Goal: Task Accomplishment & Management: Manage account settings

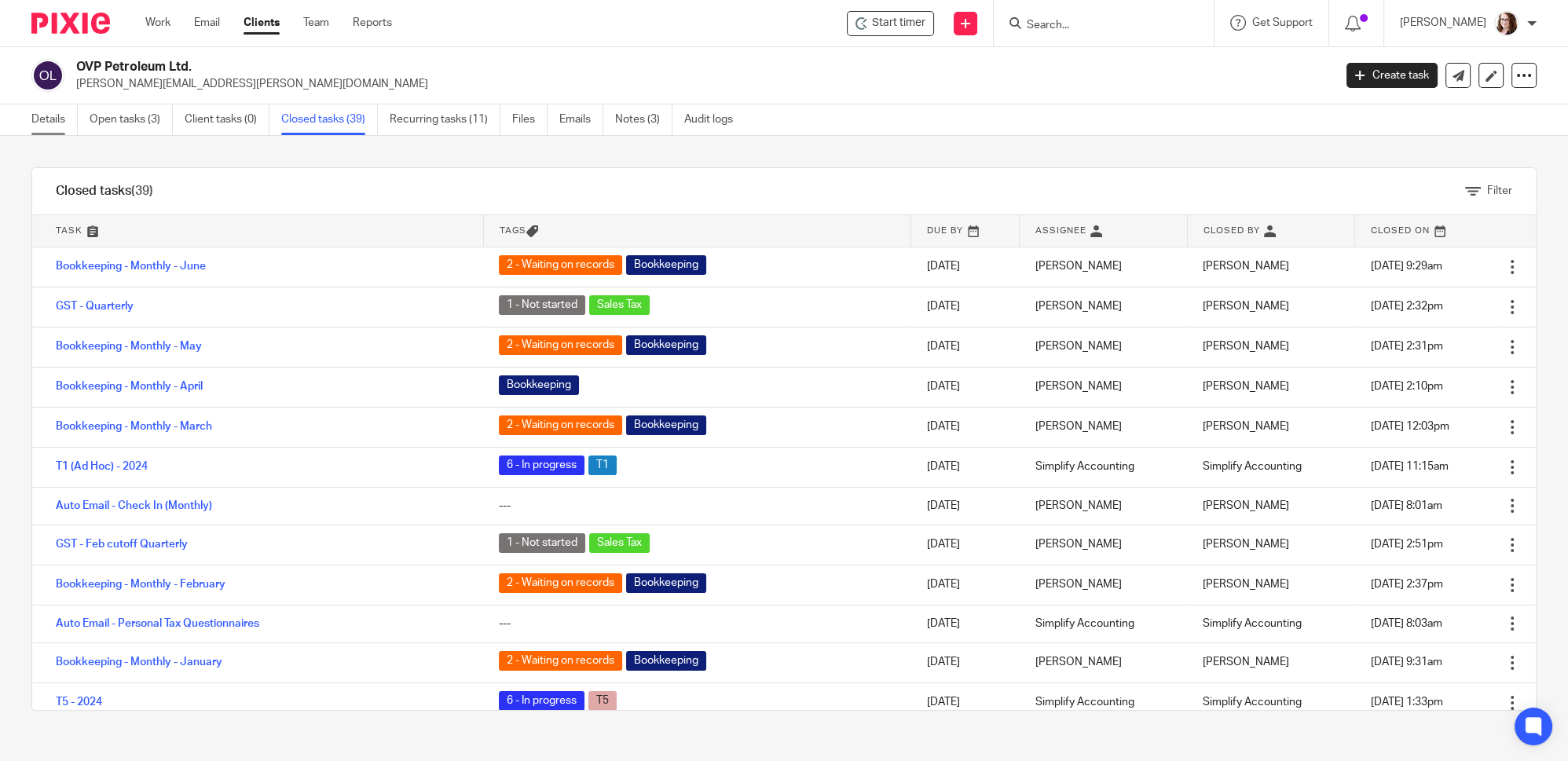
click at [66, 119] on link "Details" at bounding box center [54, 119] width 46 height 30
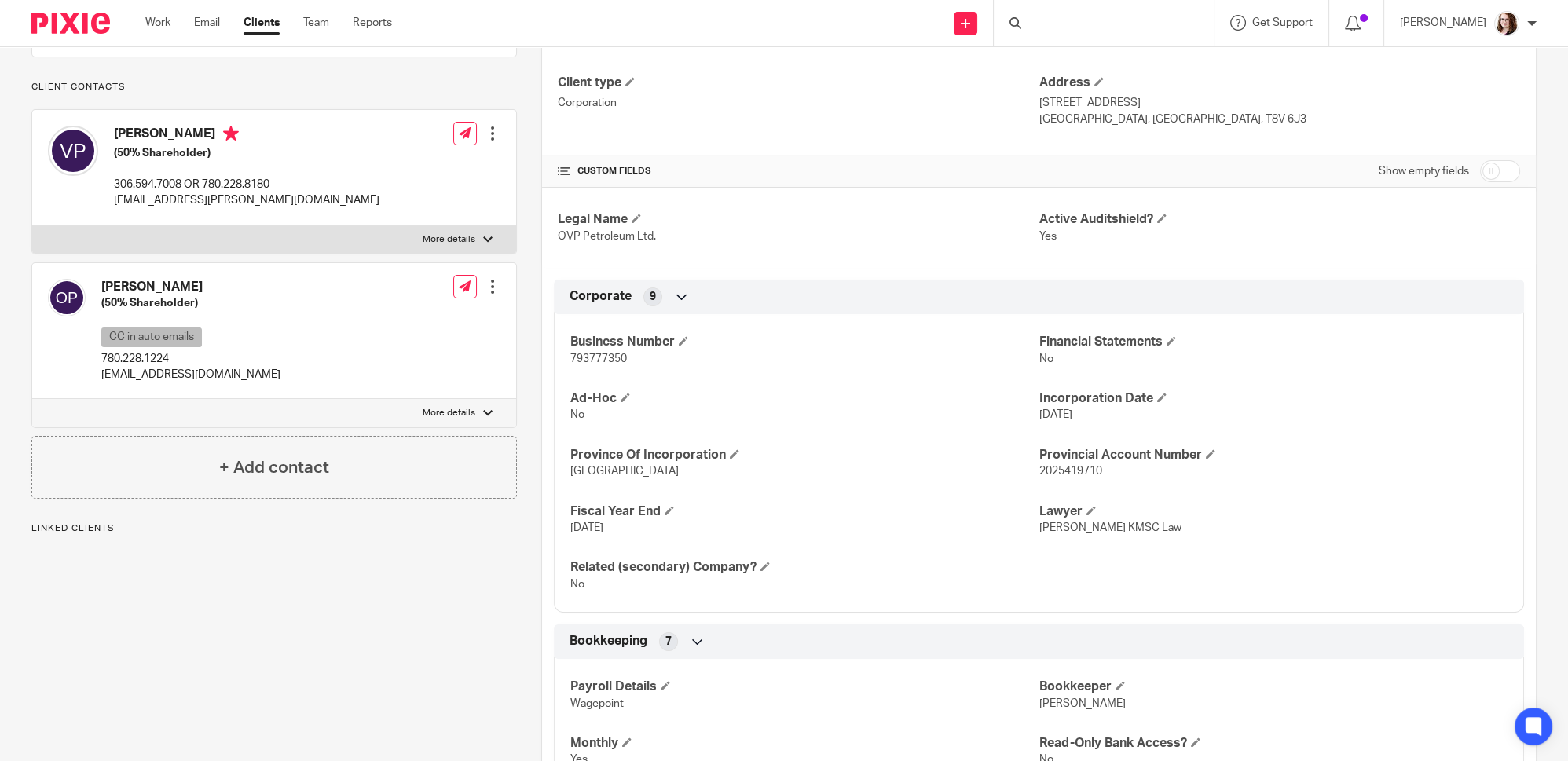
scroll to position [285, 0]
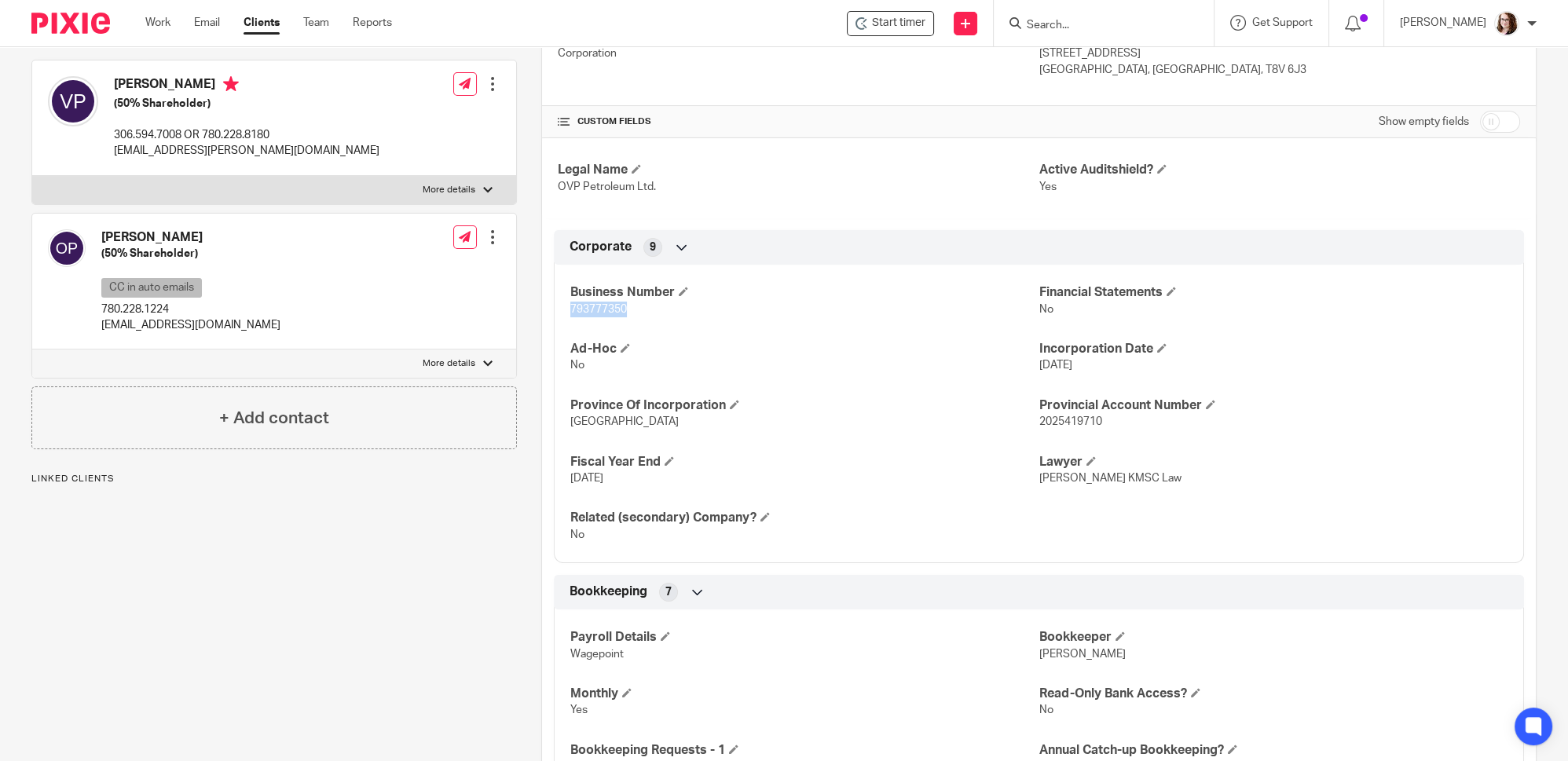
drag, startPoint x: 634, startPoint y: 309, endPoint x: 571, endPoint y: 307, distance: 63.0
click at [571, 303] on p "793777350" at bounding box center [804, 310] width 468 height 16
drag, startPoint x: 581, startPoint y: 316, endPoint x: 579, endPoint y: 307, distance: 9.2
copy span "793777350"
click at [661, 330] on div "Business Number 793777350 Financial Statements No Ad-Hoc No Incorporation Date …" at bounding box center [1038, 408] width 970 height 311
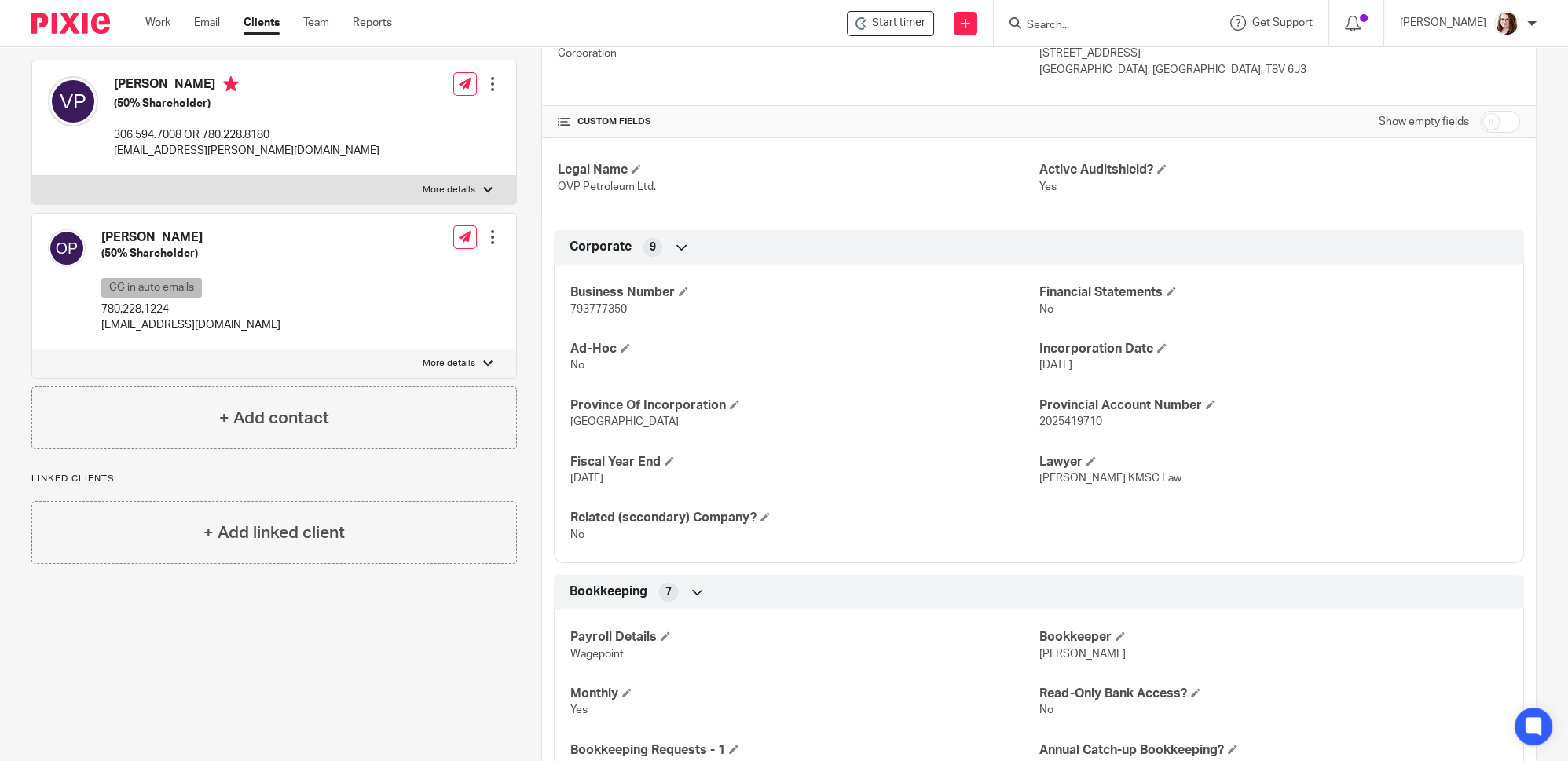
click at [634, 311] on p "793777350" at bounding box center [804, 310] width 468 height 16
drag, startPoint x: 634, startPoint y: 311, endPoint x: 560, endPoint y: 307, distance: 74.1
click at [559, 307] on div "Business Number 793777350 Financial Statements No Ad-Hoc No Incorporation Date …" at bounding box center [1038, 408] width 970 height 311
copy span "793777350"
drag, startPoint x: 234, startPoint y: 92, endPoint x: 242, endPoint y: 106, distance: 16.1
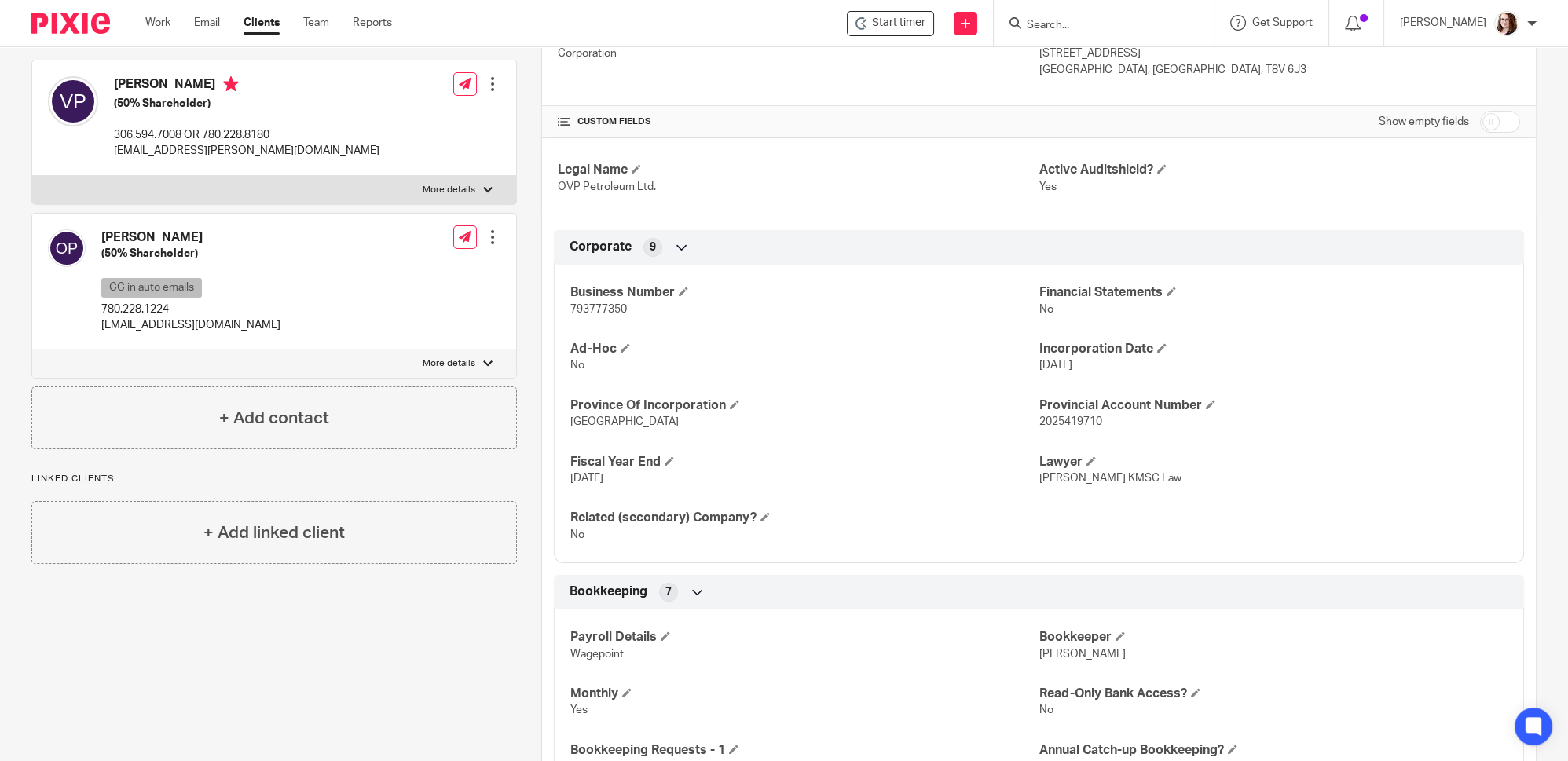
click at [241, 105] on div "Pinned note Oleg may want to set up a Holdco at some point for creditor protect…" at bounding box center [274, 165] width 486 height 568
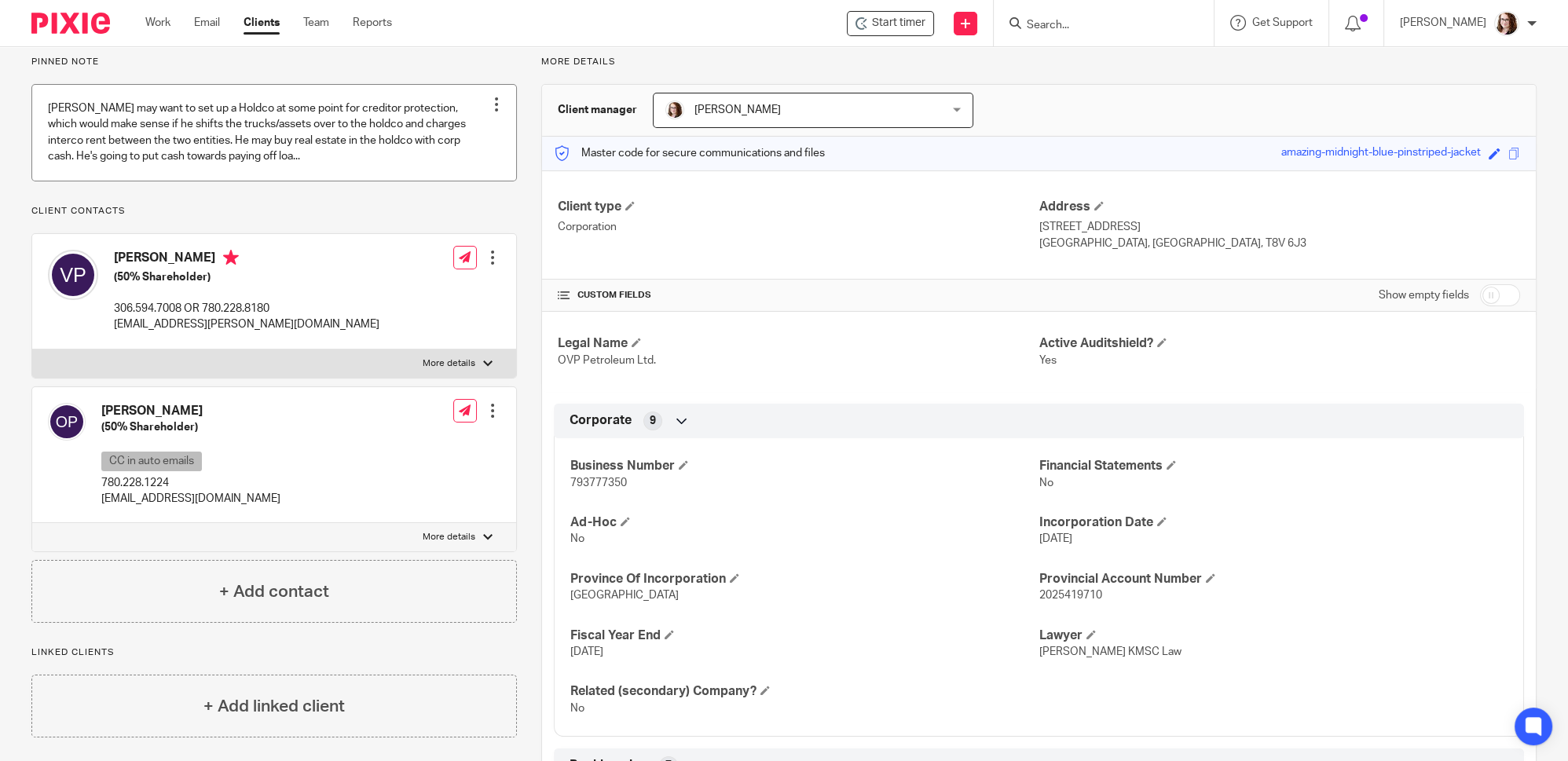
scroll to position [0, 0]
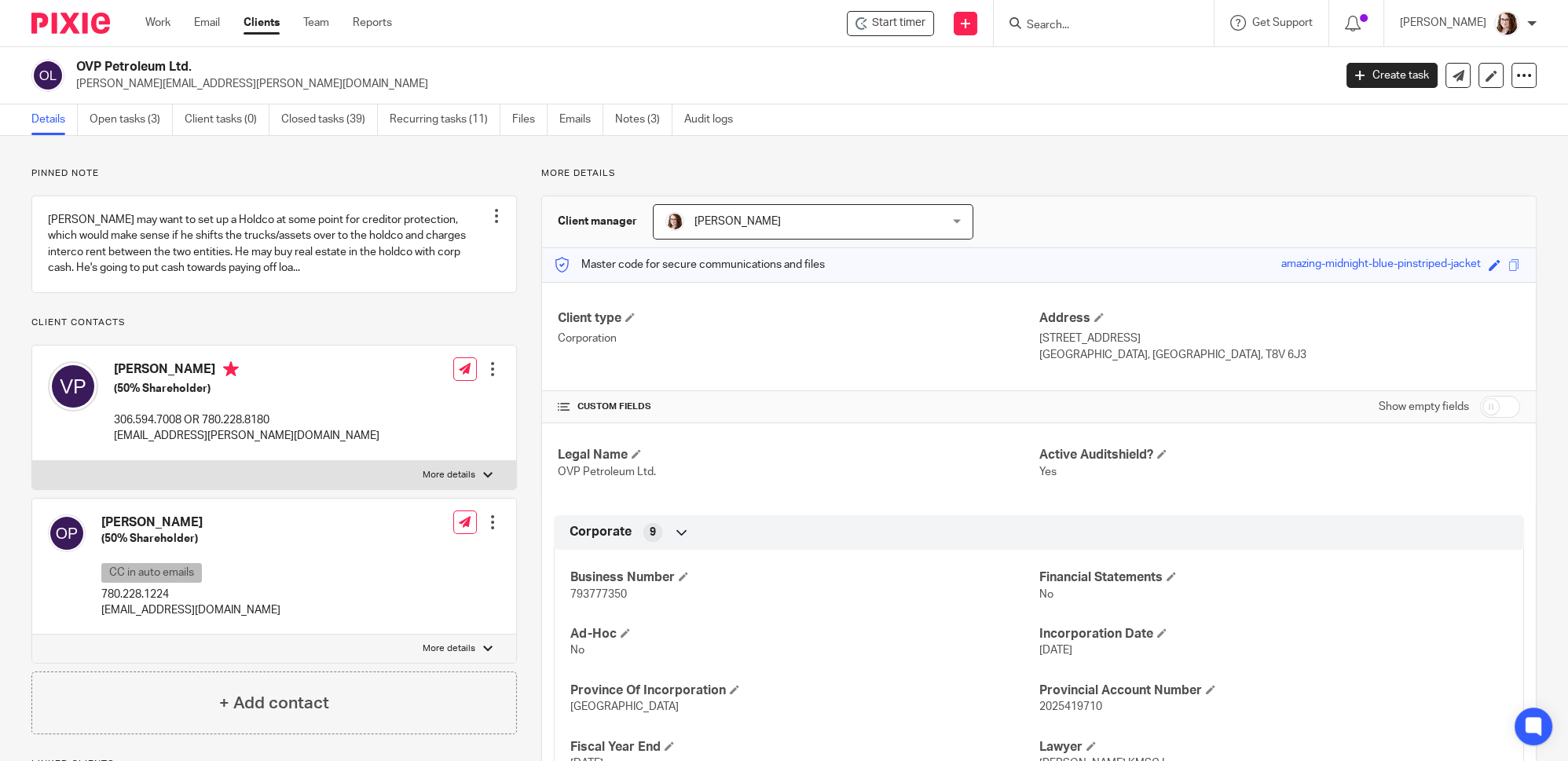
click at [275, 169] on p "Pinned note" at bounding box center [274, 173] width 486 height 13
click at [141, 117] on link "Open tasks (3)" at bounding box center [131, 119] width 83 height 30
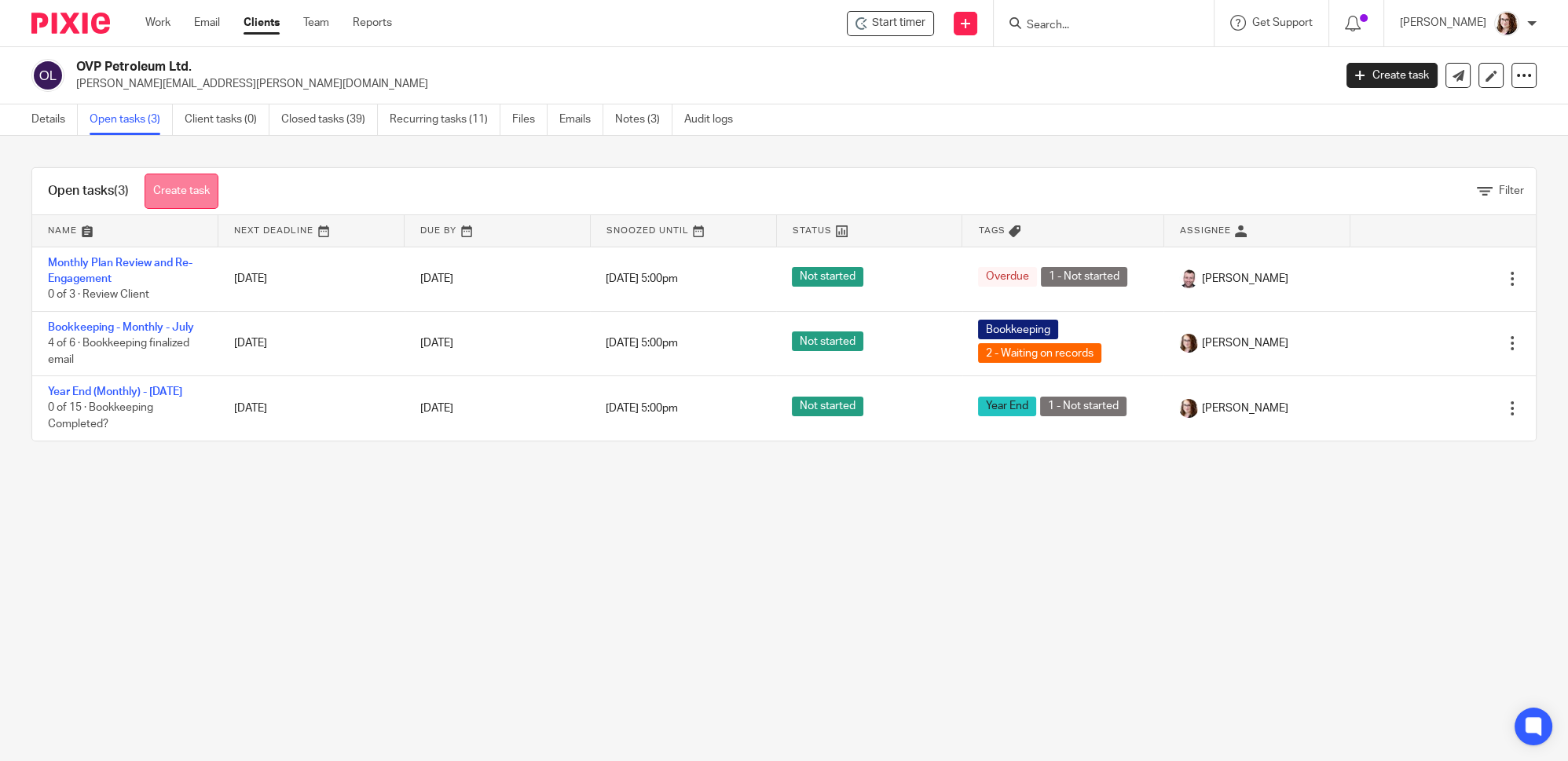
click at [183, 187] on link "Create task" at bounding box center [182, 191] width 74 height 35
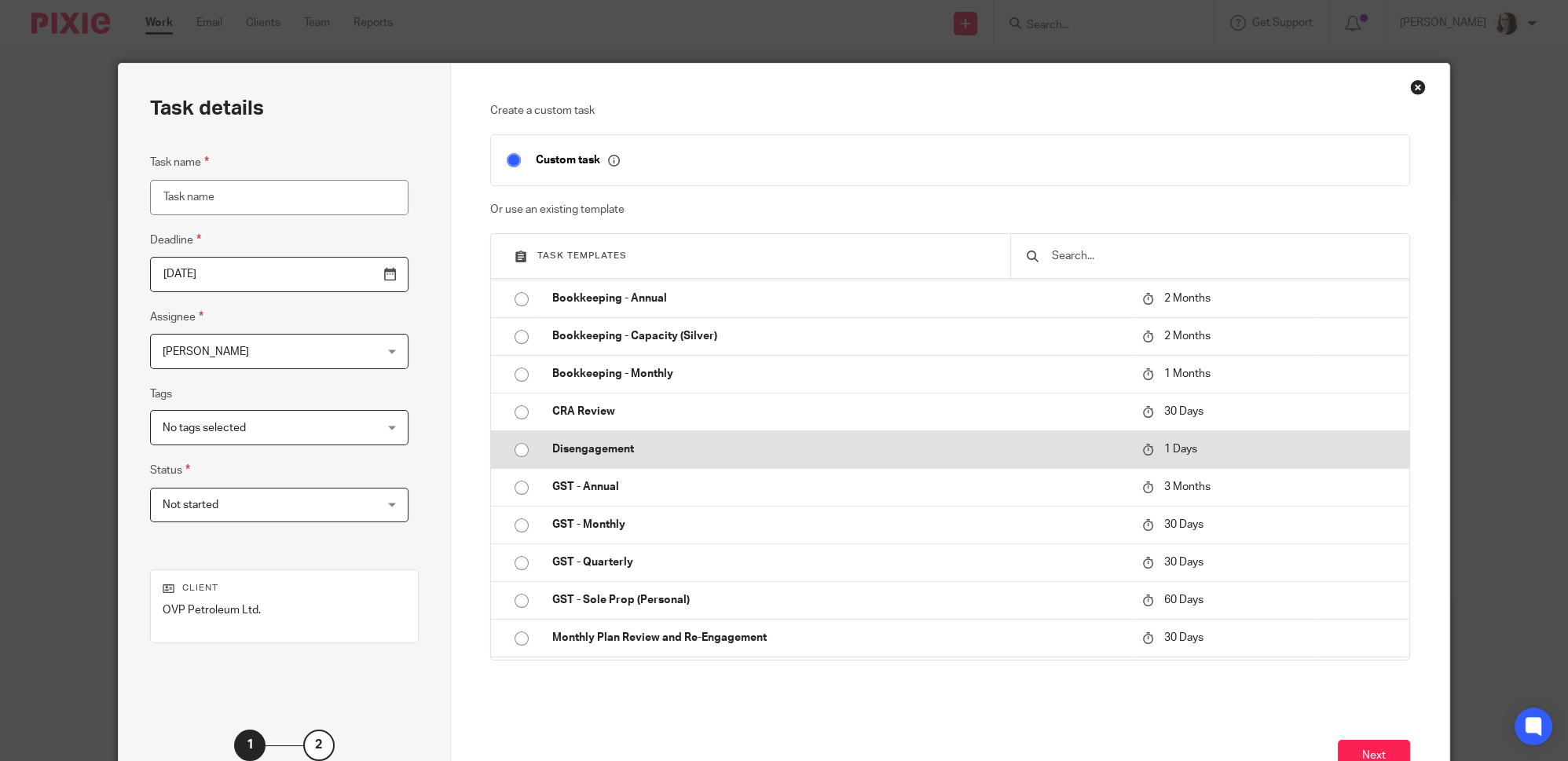
scroll to position [357, 0]
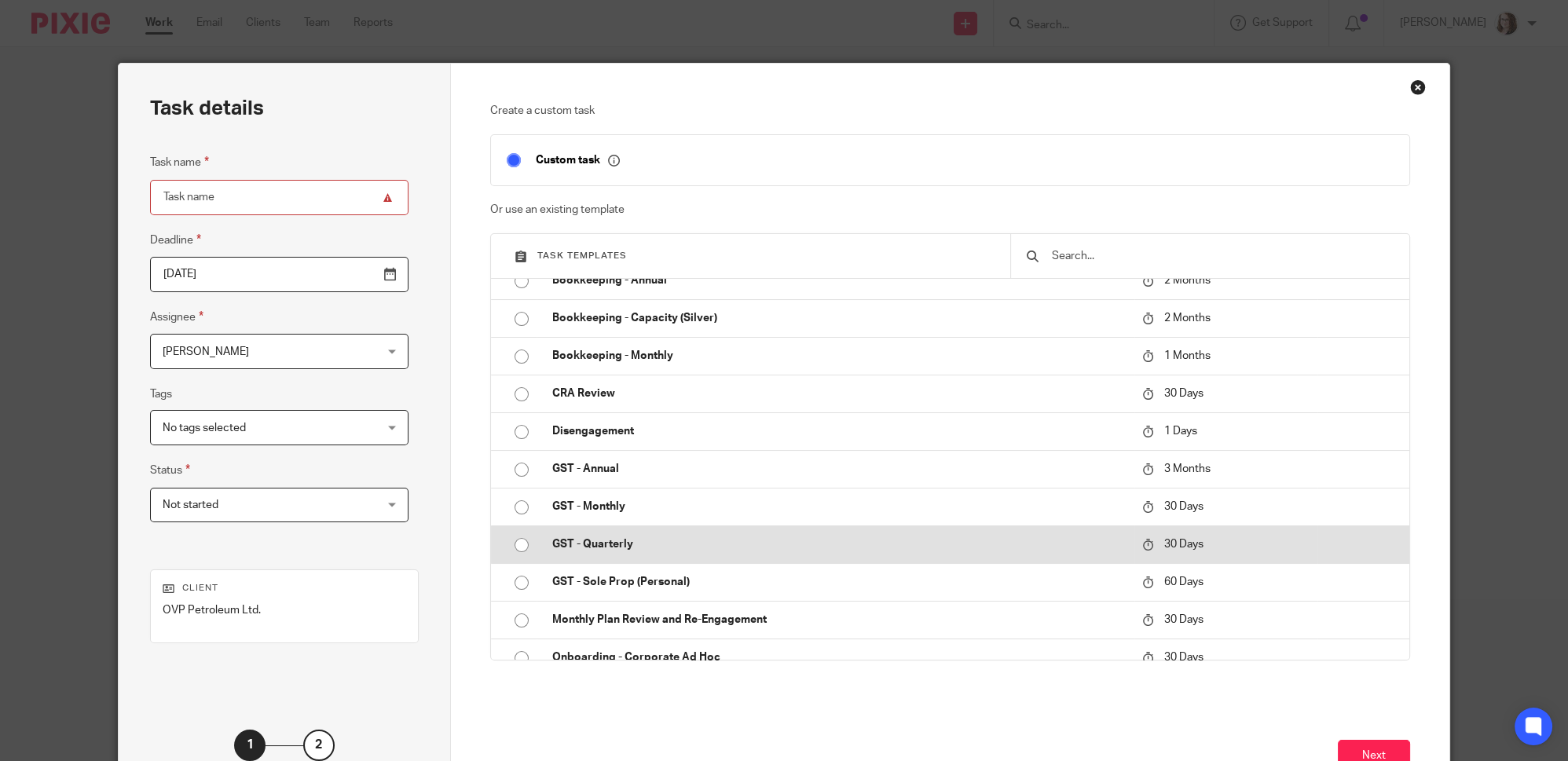
click at [602, 542] on p "GST - Quarterly" at bounding box center [838, 544] width 573 height 16
type input "[DATE]"
type input "GST - Quarterly"
checkbox input "false"
radio input "true"
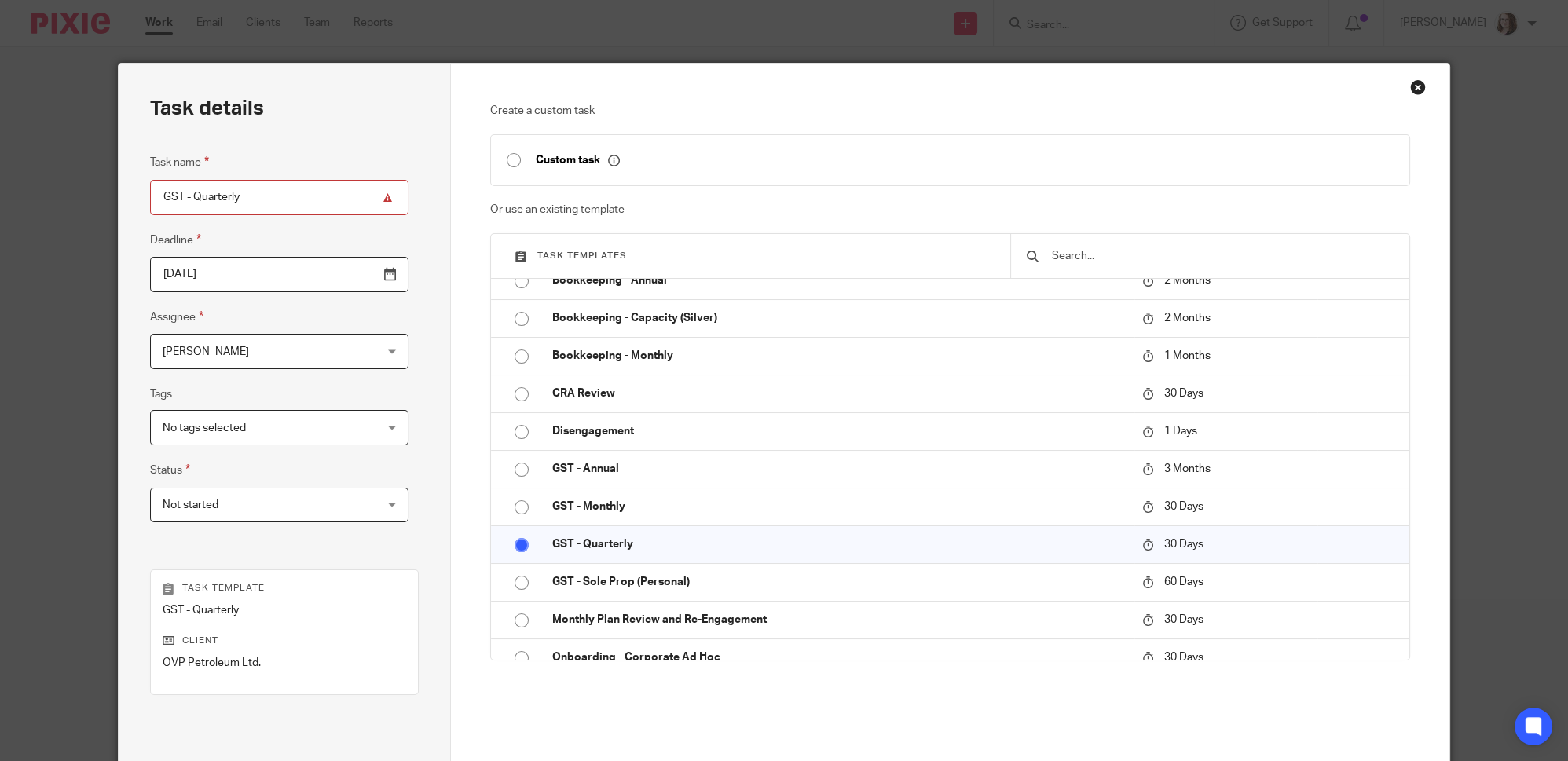
click at [251, 194] on input "GST - Quarterly" at bounding box center [279, 197] width 259 height 35
type input "GST - Q4 Only June and July"
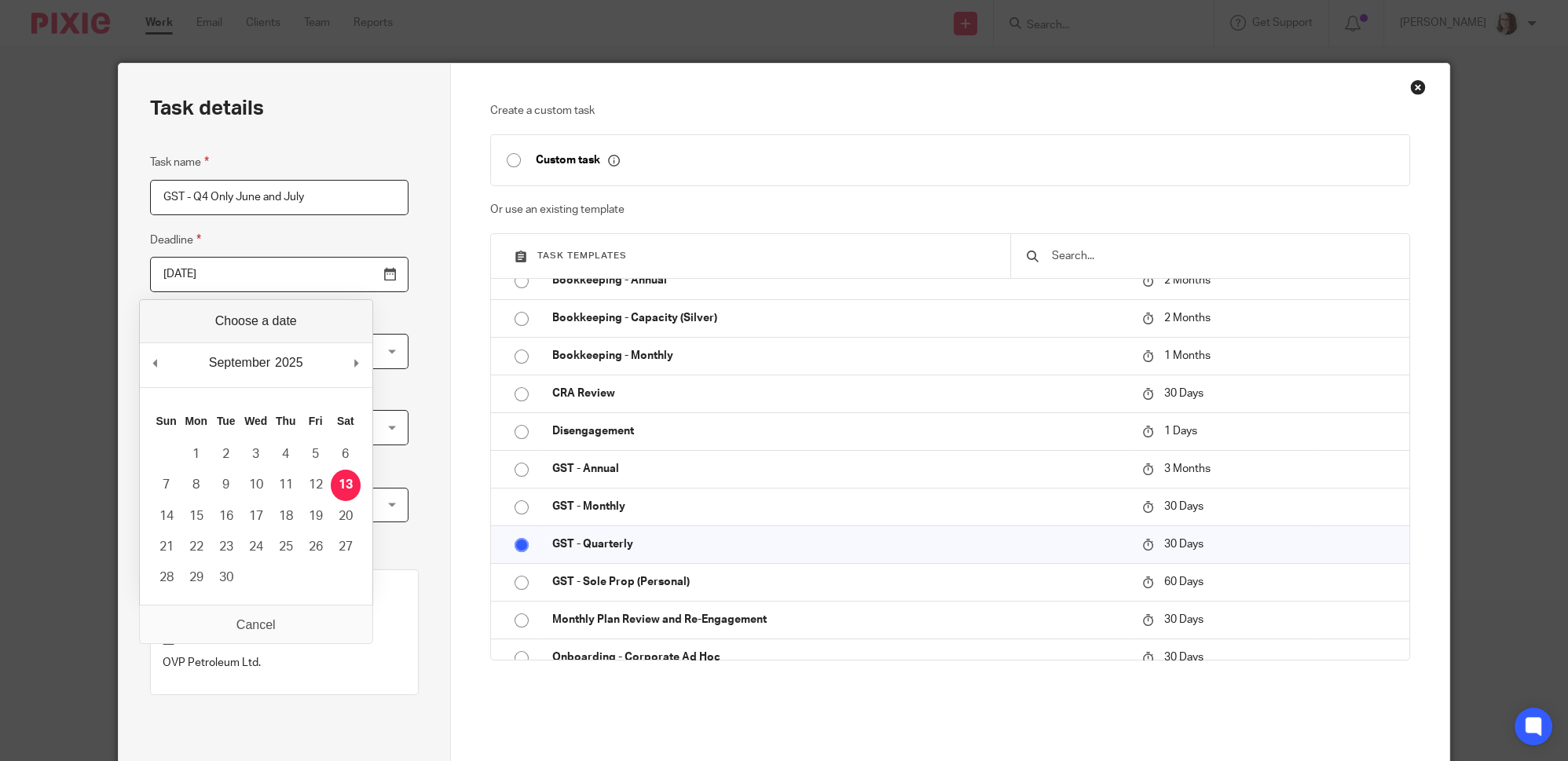
click at [307, 277] on input "2025-09-13" at bounding box center [279, 275] width 259 height 35
type input "2025-08-31"
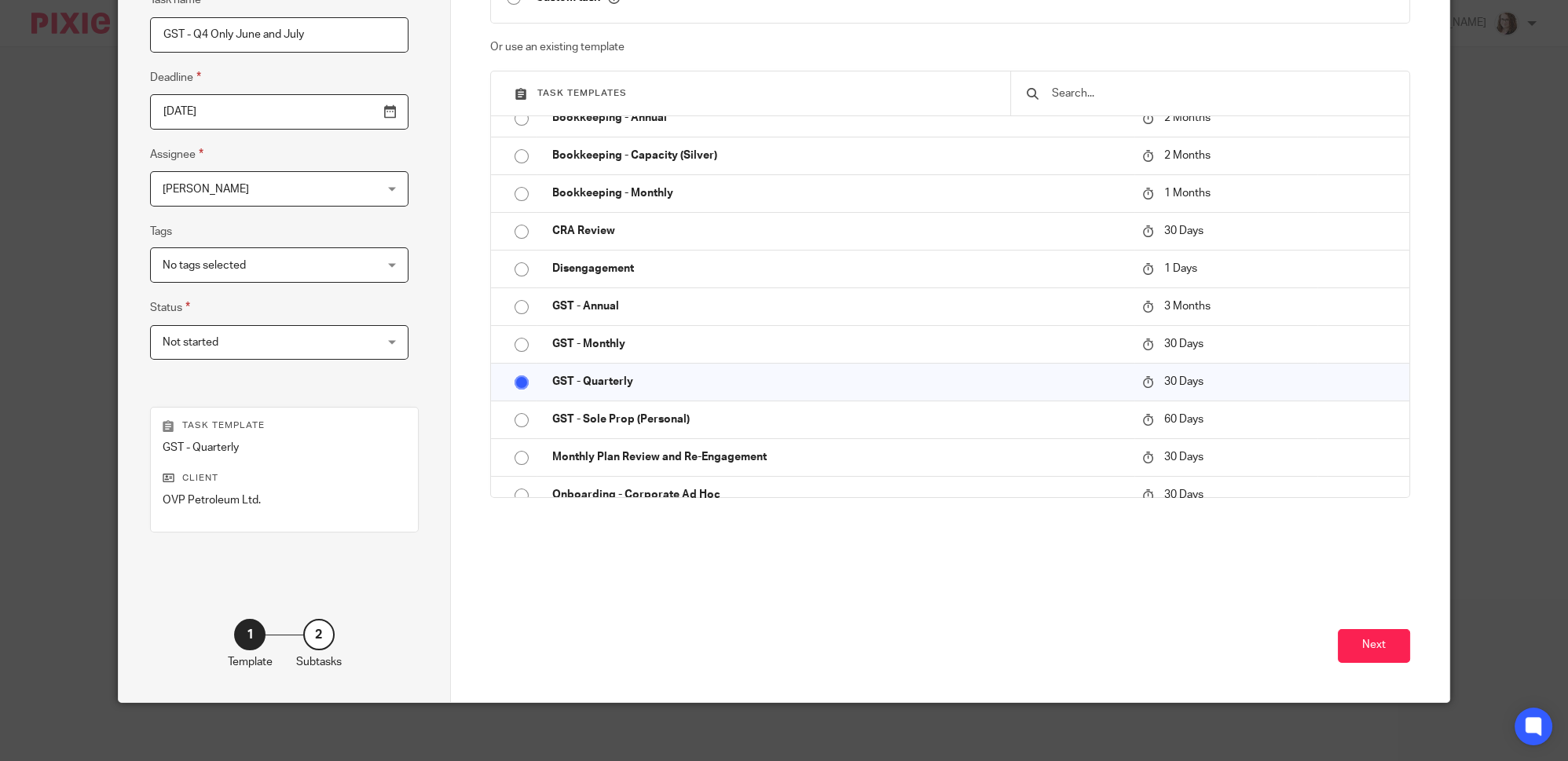
scroll to position [165, 0]
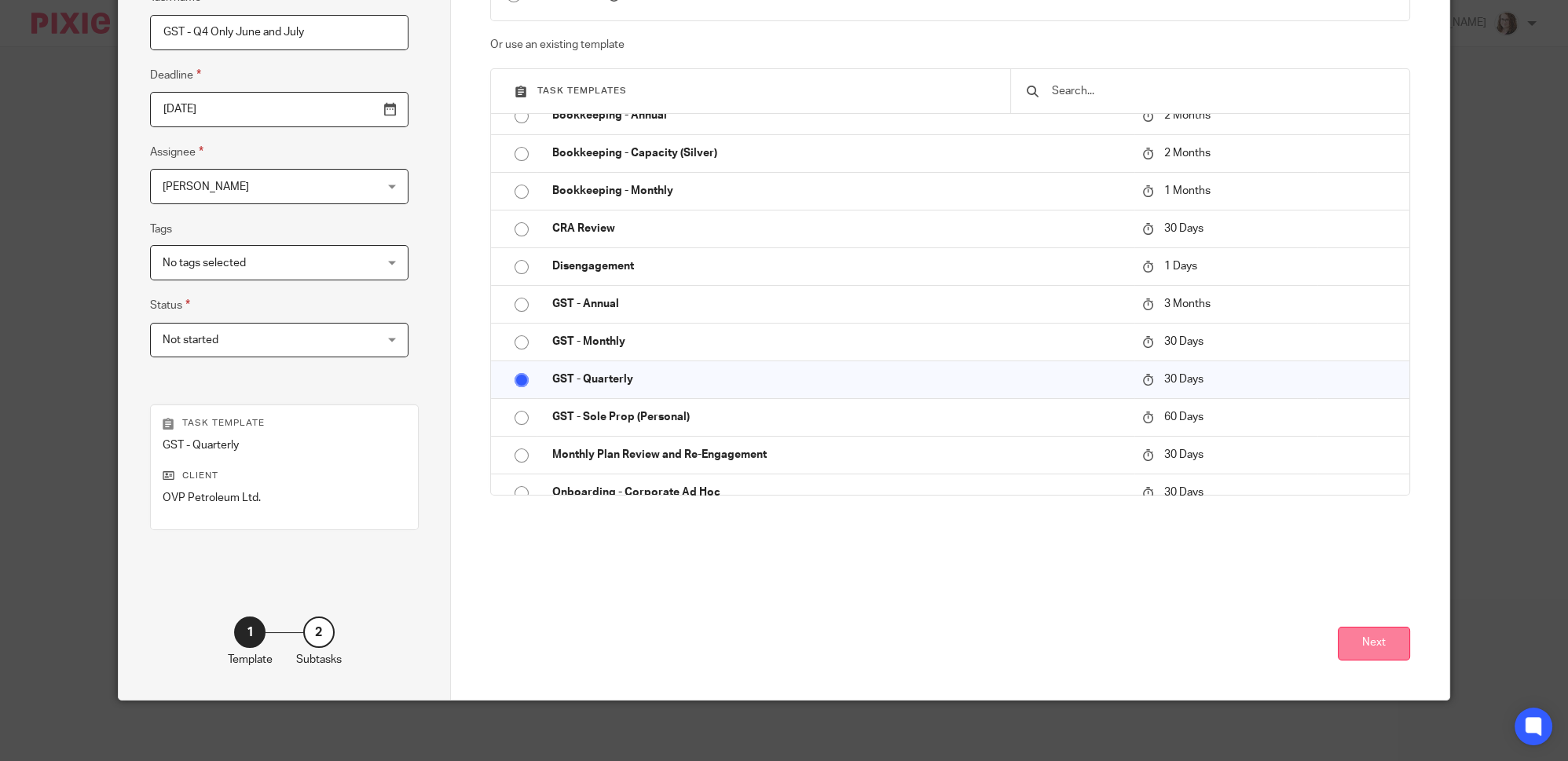
click at [1370, 639] on button "Next" at bounding box center [1374, 644] width 72 height 34
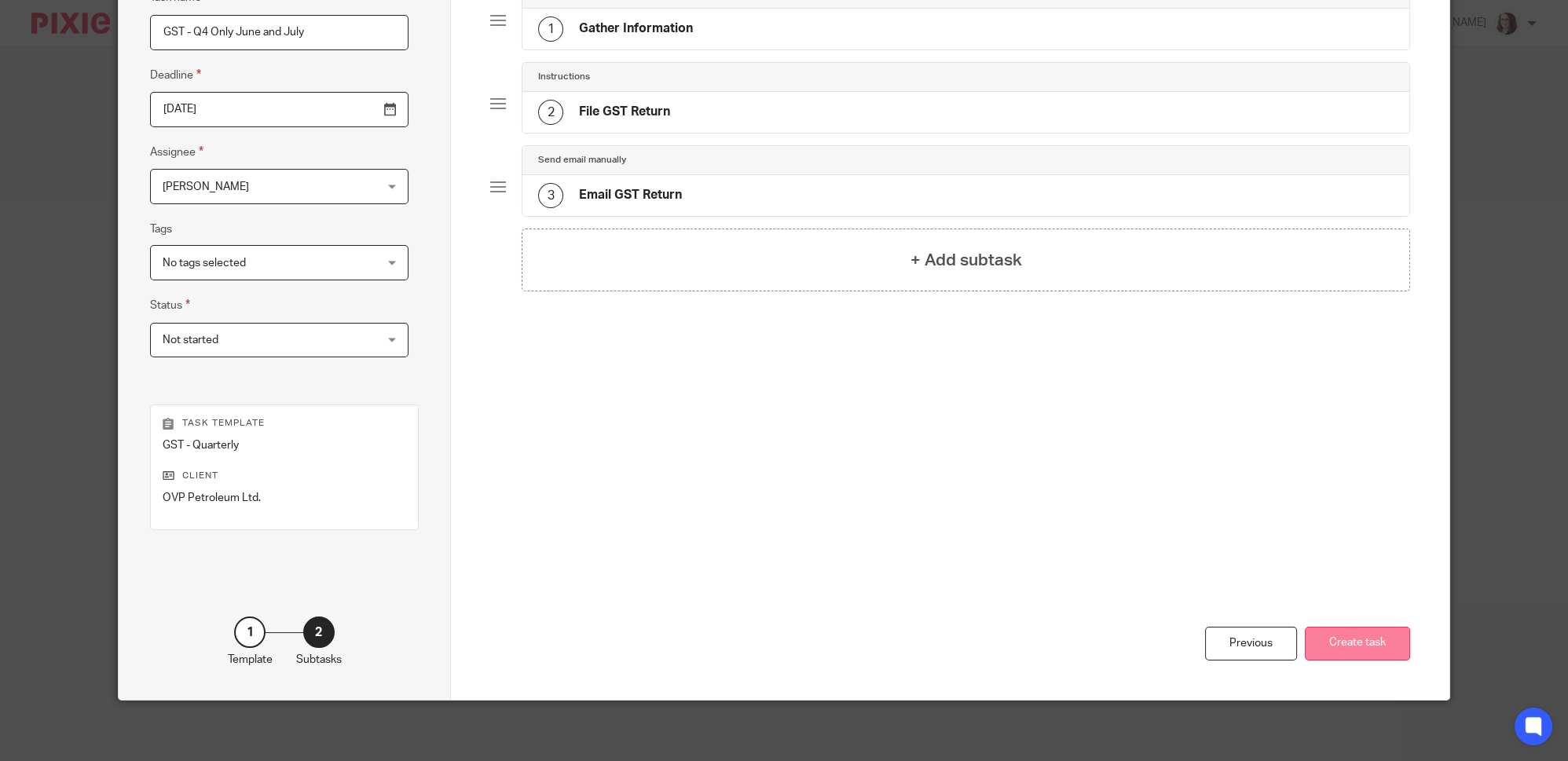
click at [1384, 639] on button "Create task" at bounding box center [1357, 644] width 106 height 34
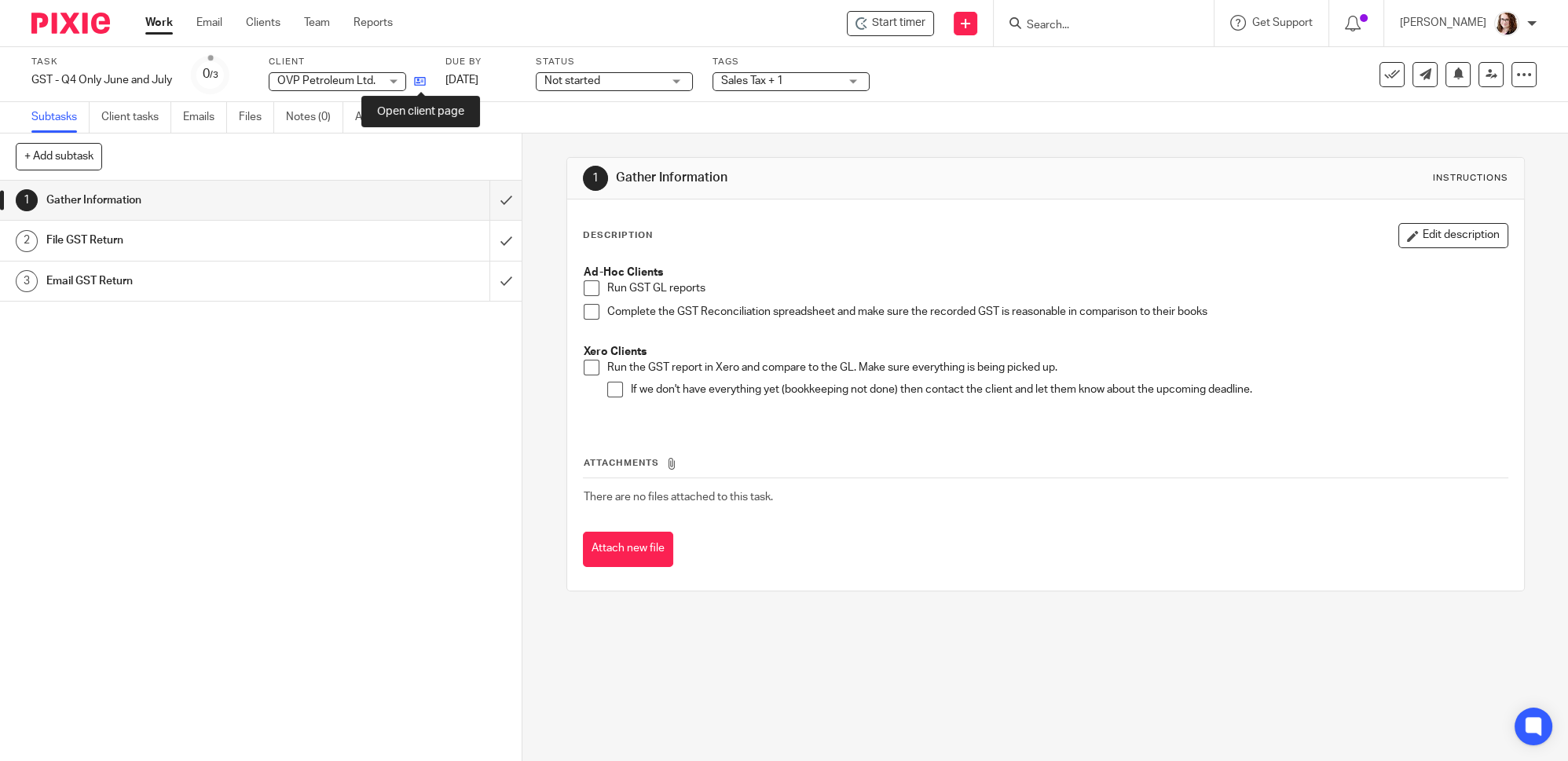
click at [423, 82] on icon at bounding box center [420, 81] width 12 height 12
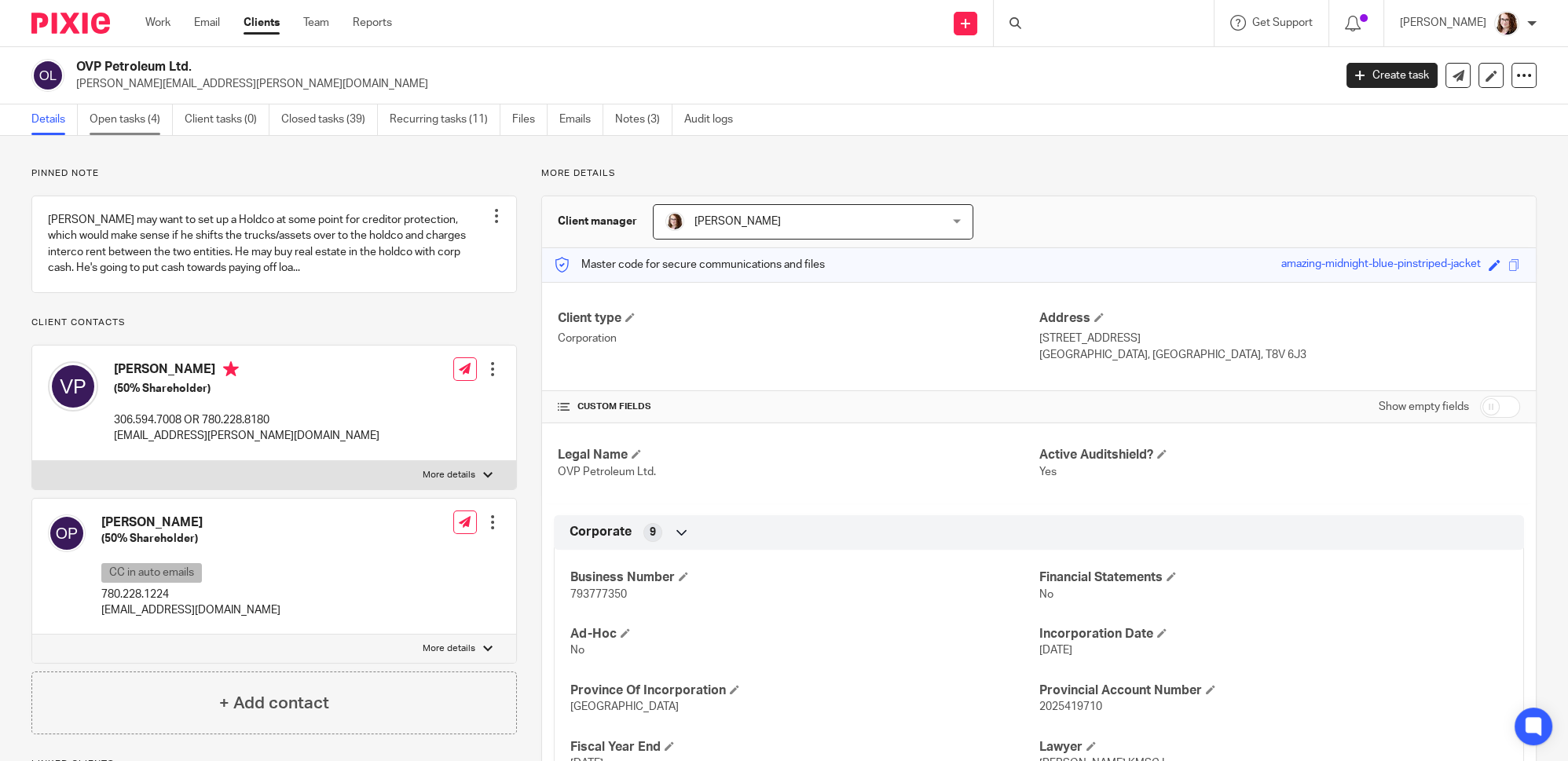
click at [128, 126] on link "Open tasks (4)" at bounding box center [131, 119] width 83 height 30
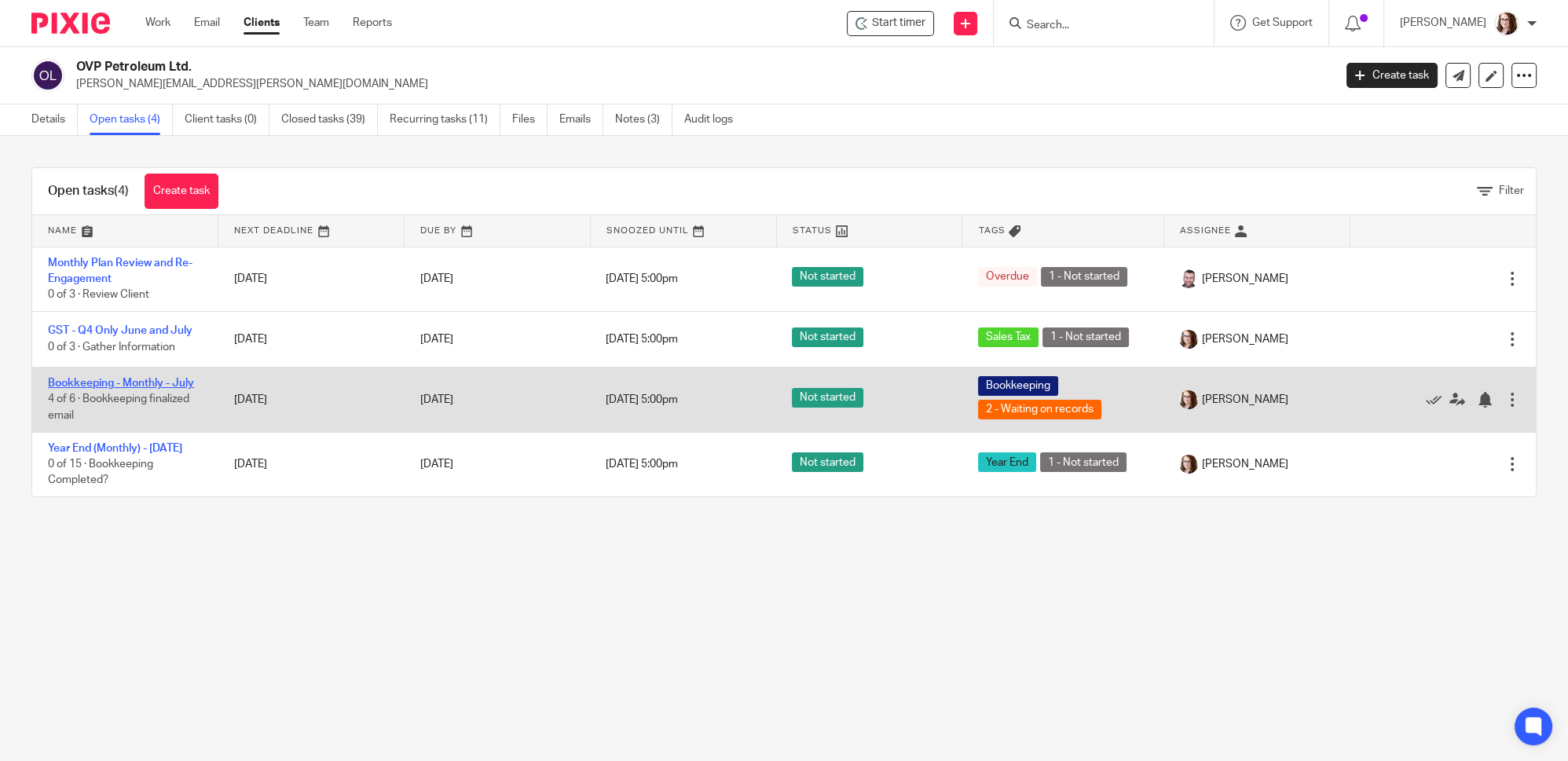
click at [96, 379] on link "Bookkeeping - Monthly - July" at bounding box center [121, 383] width 147 height 11
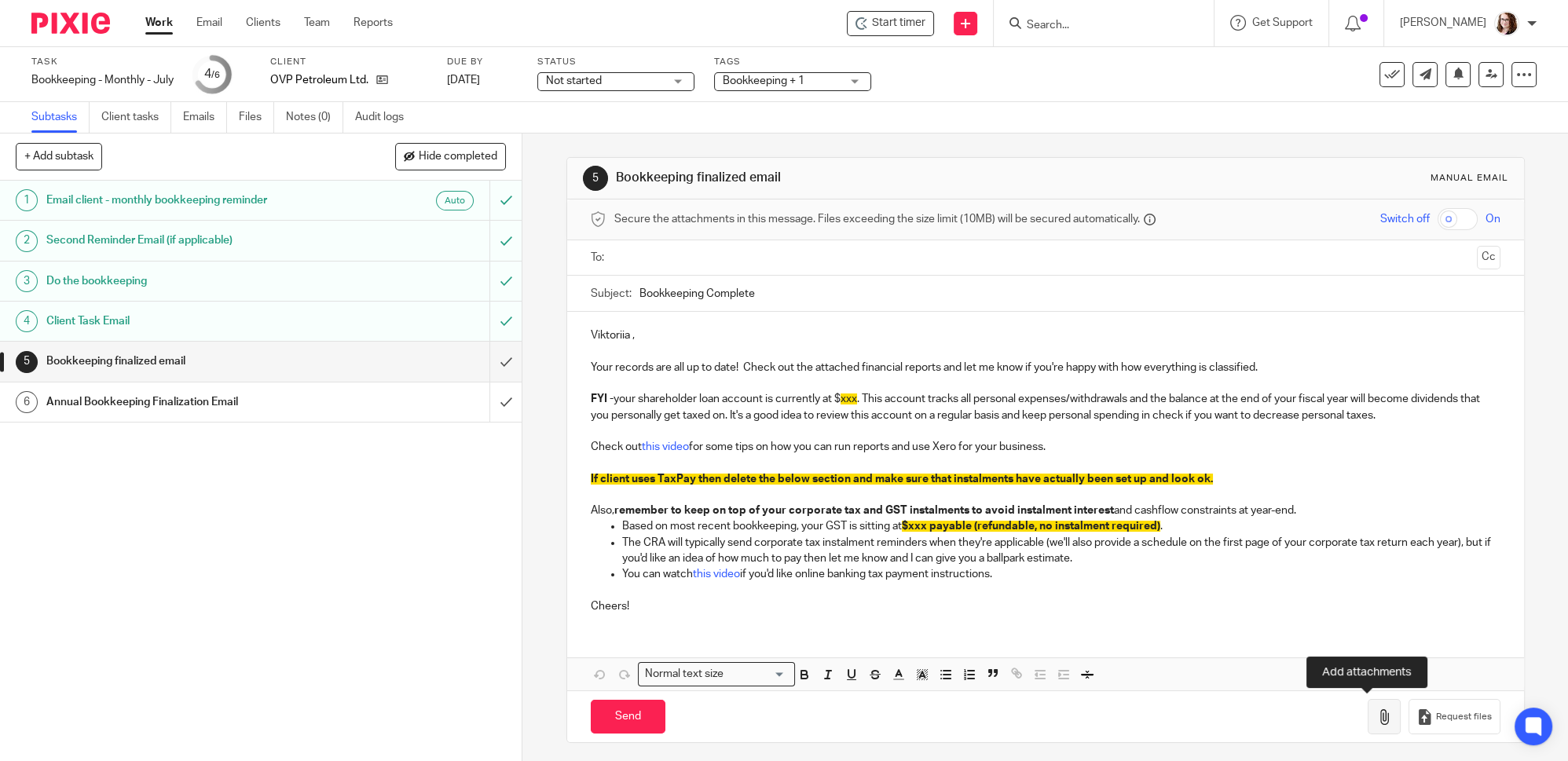
click at [1377, 718] on icon "button" at bounding box center [1384, 717] width 16 height 16
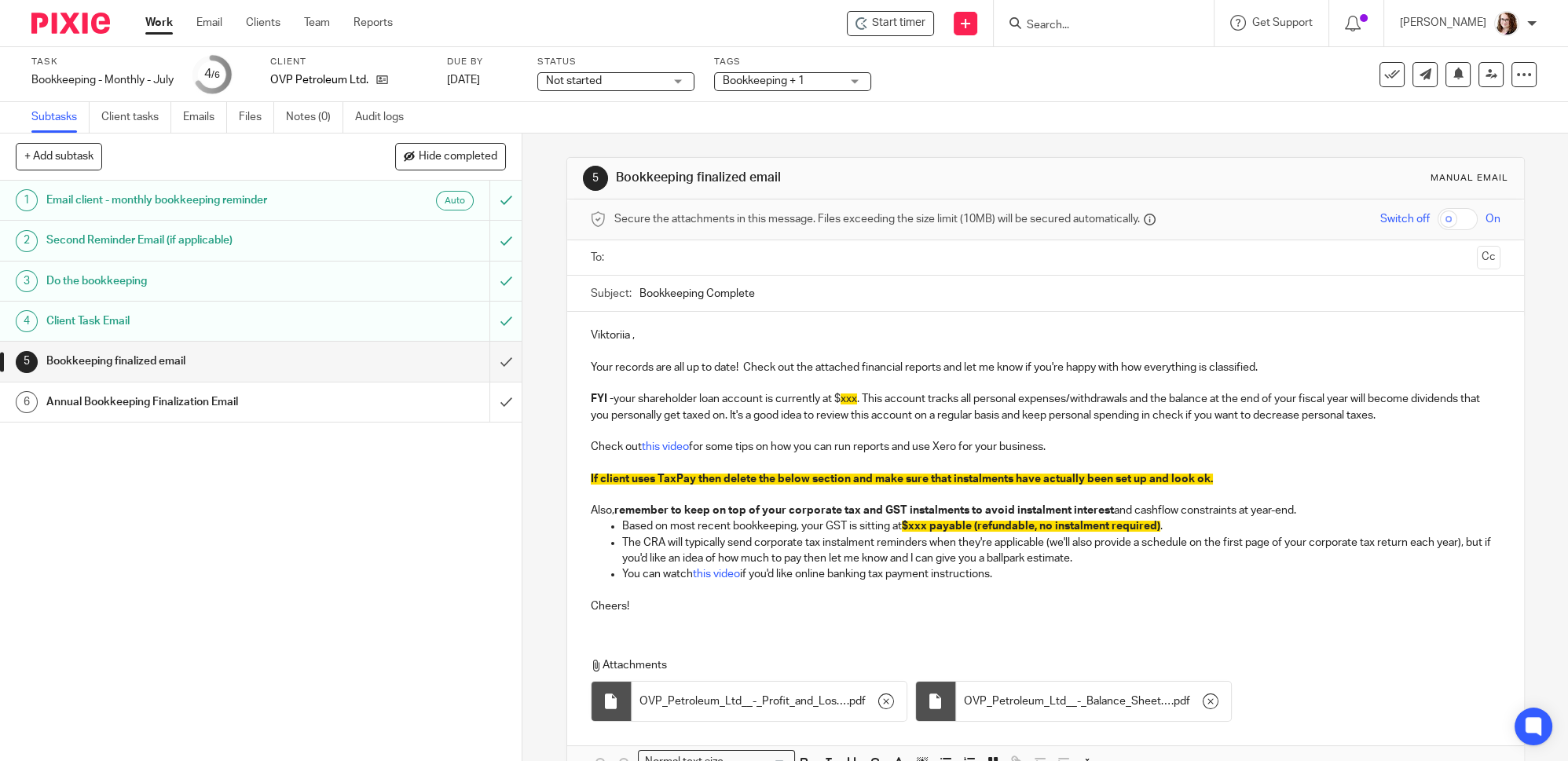
click at [904, 528] on span "$xxx payable (refundable, no instalment required)" at bounding box center [1031, 526] width 259 height 11
click at [901, 525] on p "Based on most recent bookkeeping, your GST is sitting at $xxx payable (refundab…" at bounding box center [1061, 527] width 878 height 16
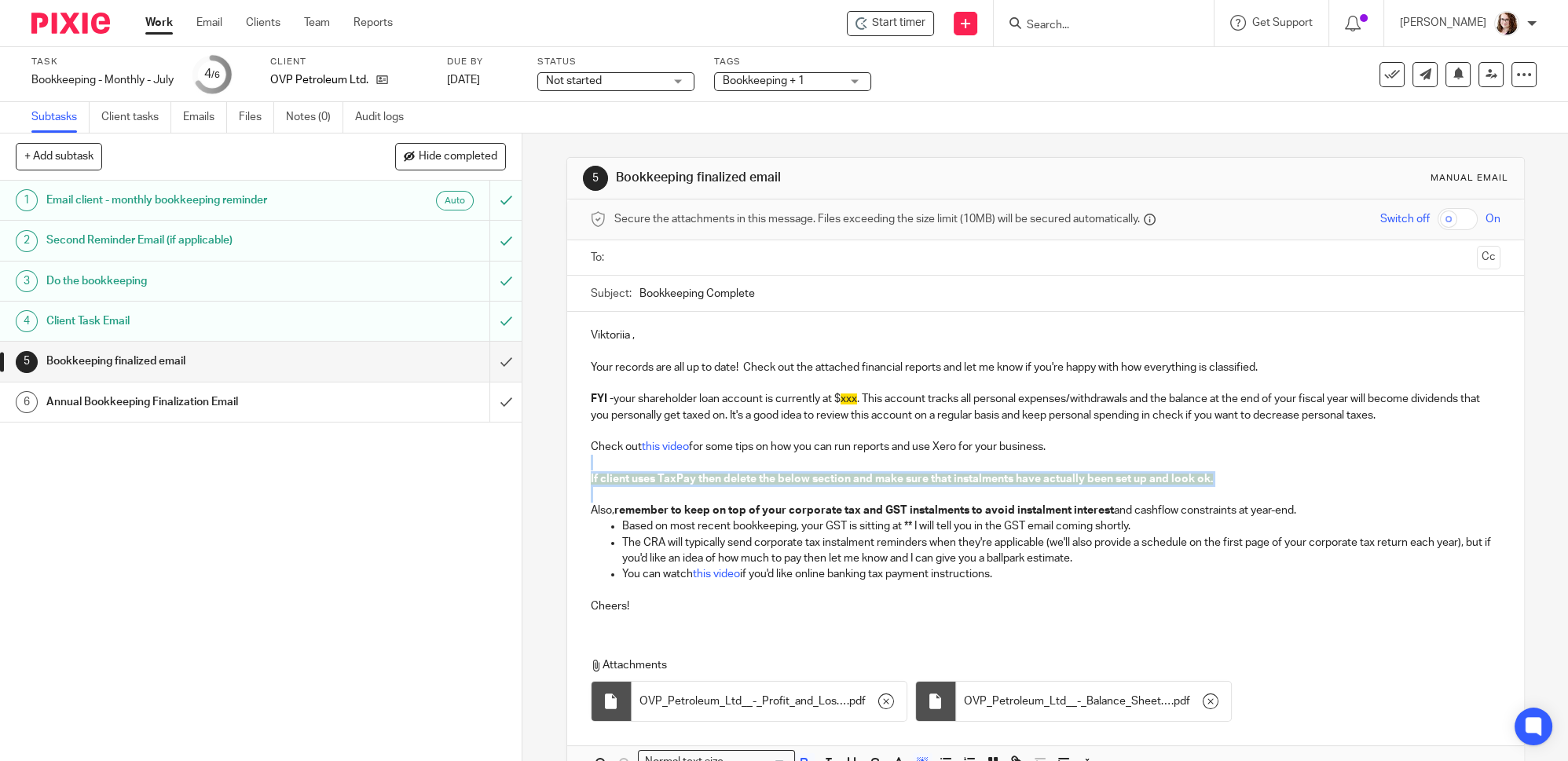
drag, startPoint x: 589, startPoint y: 495, endPoint x: 583, endPoint y: 463, distance: 32.6
click at [583, 463] on div "Viktoriia , Your records are all up to date! Check out the attached financial r…" at bounding box center [1045, 469] width 956 height 315
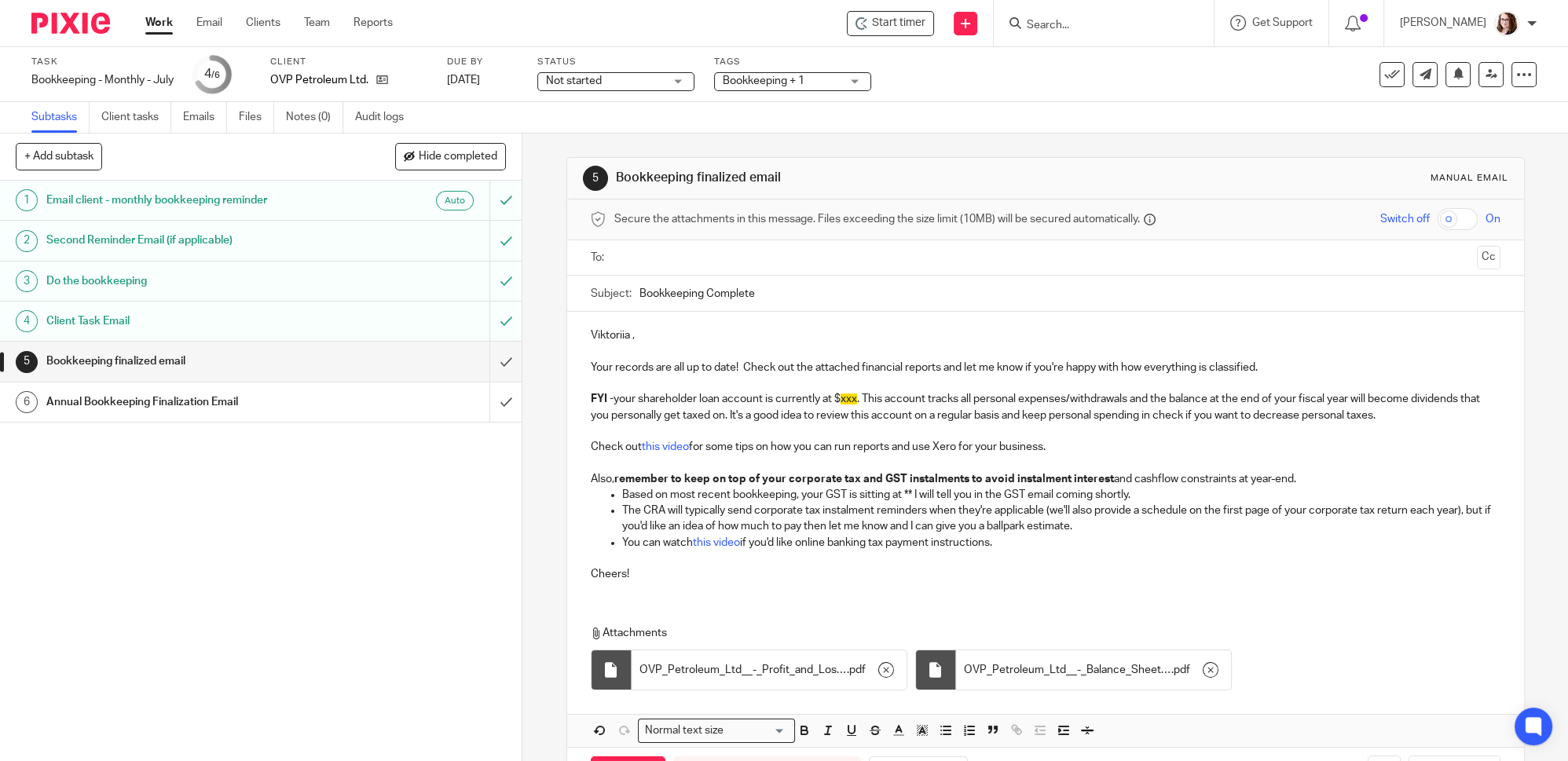
click at [839, 400] on p "FYI - your shareholder loan account is currently at $ xxx . This account tracks…" at bounding box center [1045, 406] width 910 height 32
drag, startPoint x: 816, startPoint y: 395, endPoint x: 909, endPoint y: 391, distance: 93.1
click at [909, 391] on p "FYI - your shareholder loan account is currently at $ 655.01 . This account tra…" at bounding box center [1045, 406] width 910 height 32
click at [915, 729] on icon "button" at bounding box center [922, 731] width 14 height 14
click at [882, 749] on li "color:#FFFFFF" at bounding box center [888, 751] width 12 height 12
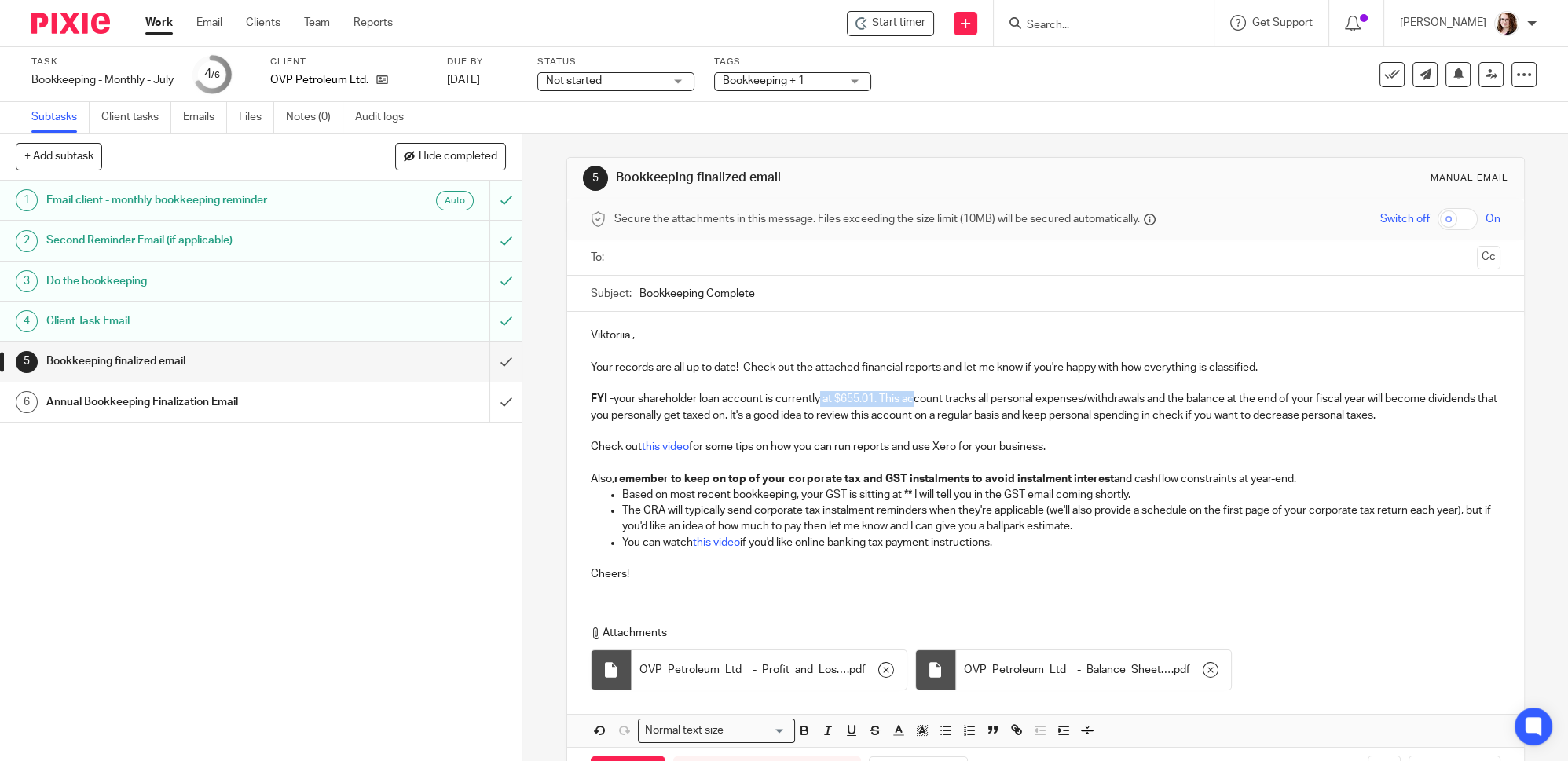
click at [878, 405] on p "FYI - your shareholder loan account is currently at $655.01. This account track…" at bounding box center [1045, 406] width 910 height 32
click at [880, 396] on p "FYI - your shareholder loan account is currently at $655.01. This account track…" at bounding box center [1045, 406] width 910 height 32
click at [871, 395] on p "FYI - your shareholder loan account is currently at $655.01. This account track…" at bounding box center [1045, 406] width 910 height 32
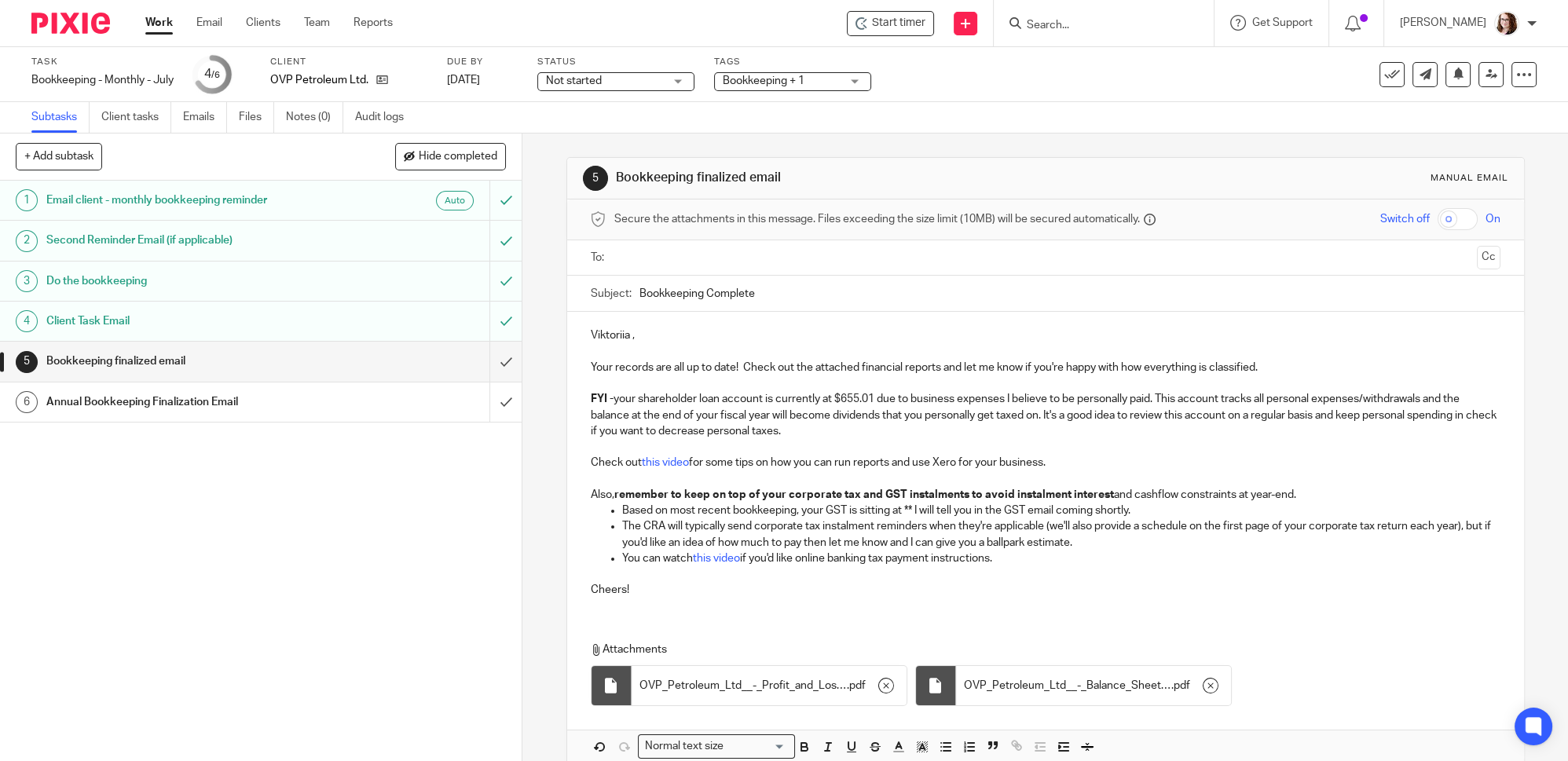
click at [1096, 411] on p "FYI - your shareholder loan account is currently at $655.01 due to business exp…" at bounding box center [1045, 414] width 910 height 48
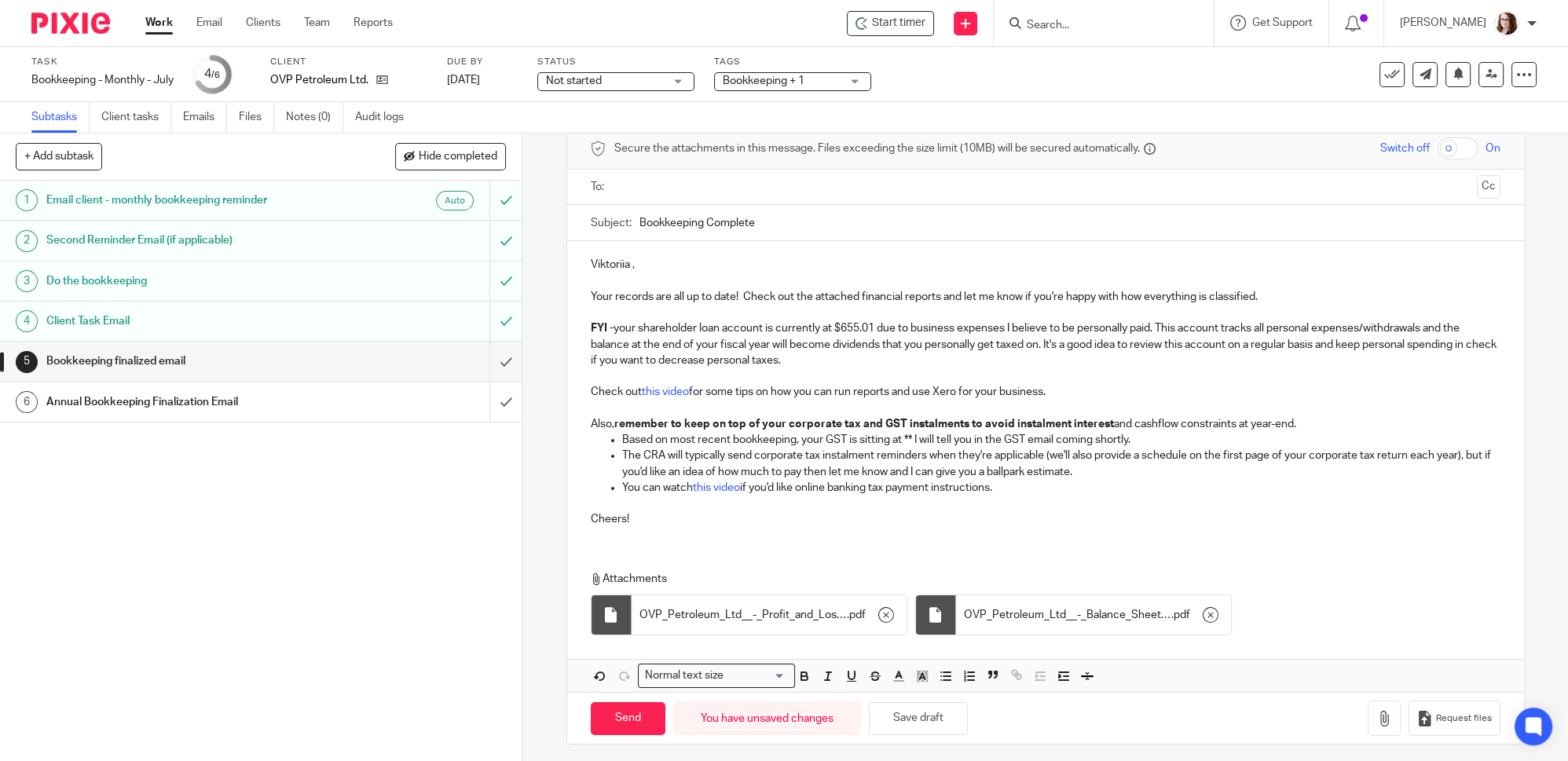
click at [639, 217] on input "Bookkeeping Complete" at bounding box center [1069, 223] width 861 height 35
type input "July Bookkeeping Complete"
click at [907, 718] on button "Save draft" at bounding box center [917, 719] width 99 height 34
click at [651, 191] on input "text" at bounding box center [1044, 188] width 850 height 18
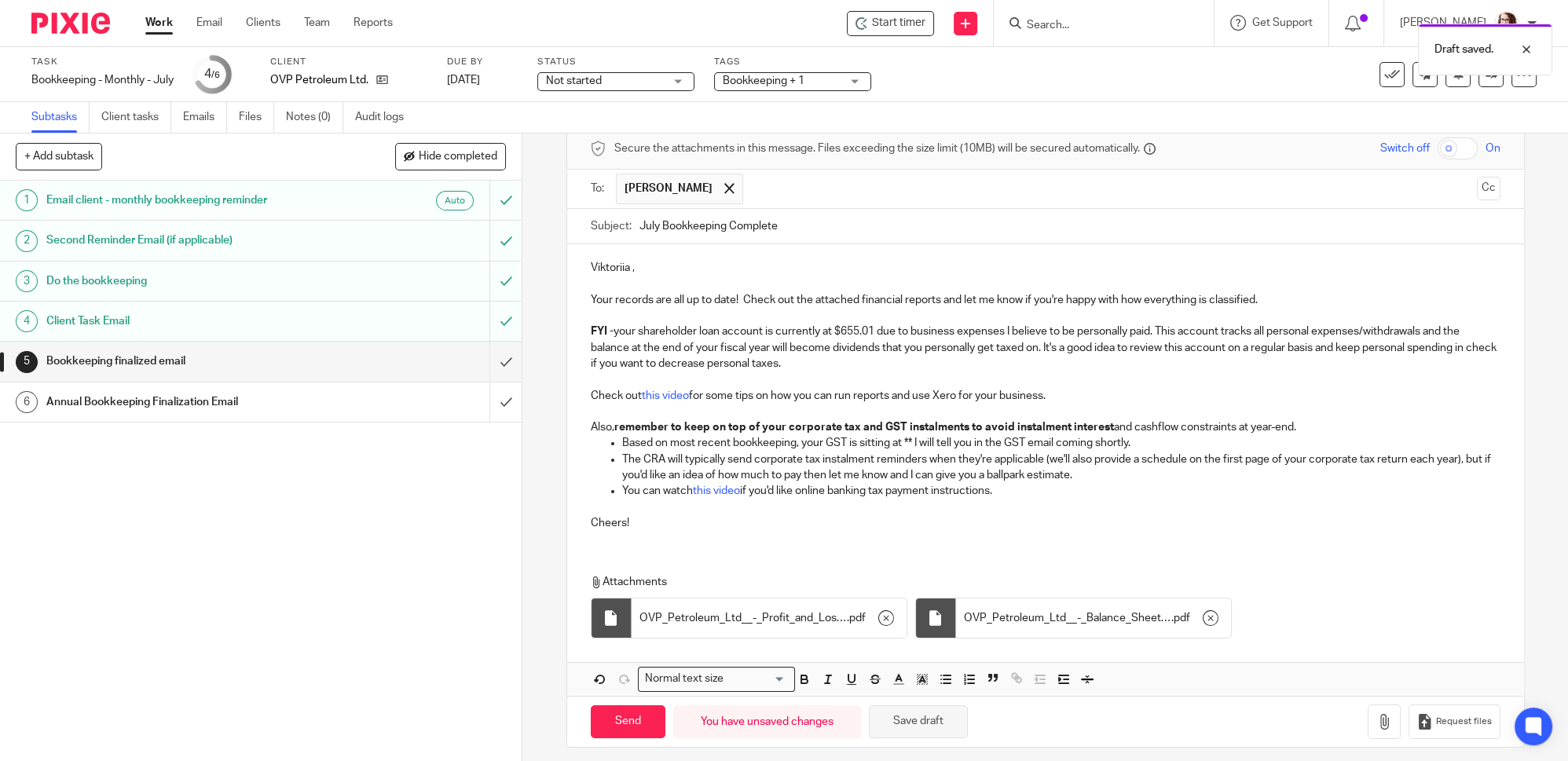
click at [952, 719] on button "Save draft" at bounding box center [917, 722] width 99 height 34
click at [616, 717] on input "Send" at bounding box center [628, 722] width 74 height 34
type input "Sent"
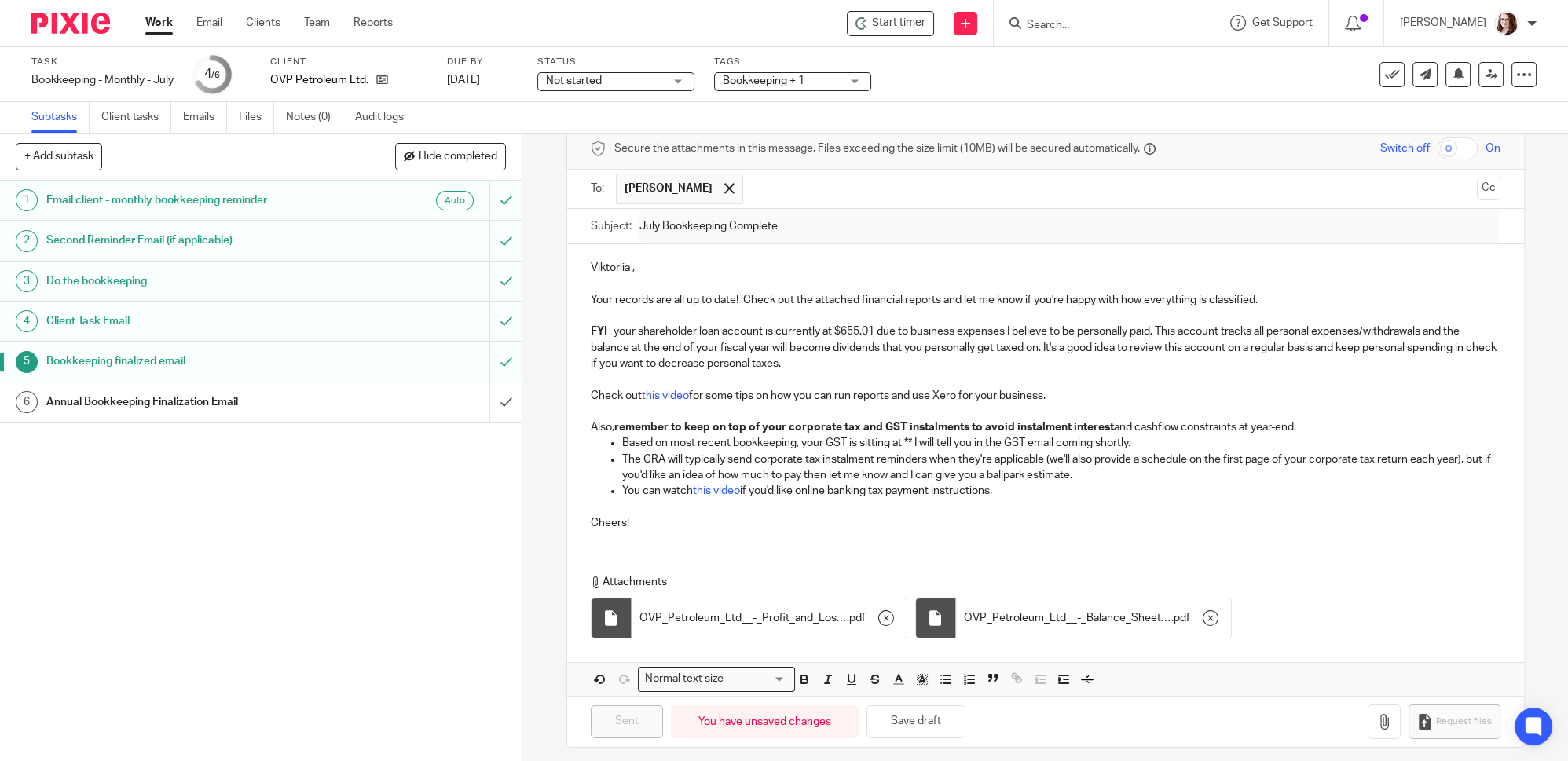
click at [1157, 506] on p "Cheers!" at bounding box center [1045, 515] width 910 height 32
click at [139, 400] on h1 "Annual Bookkeeping Finalization Email" at bounding box center [189, 402] width 285 height 23
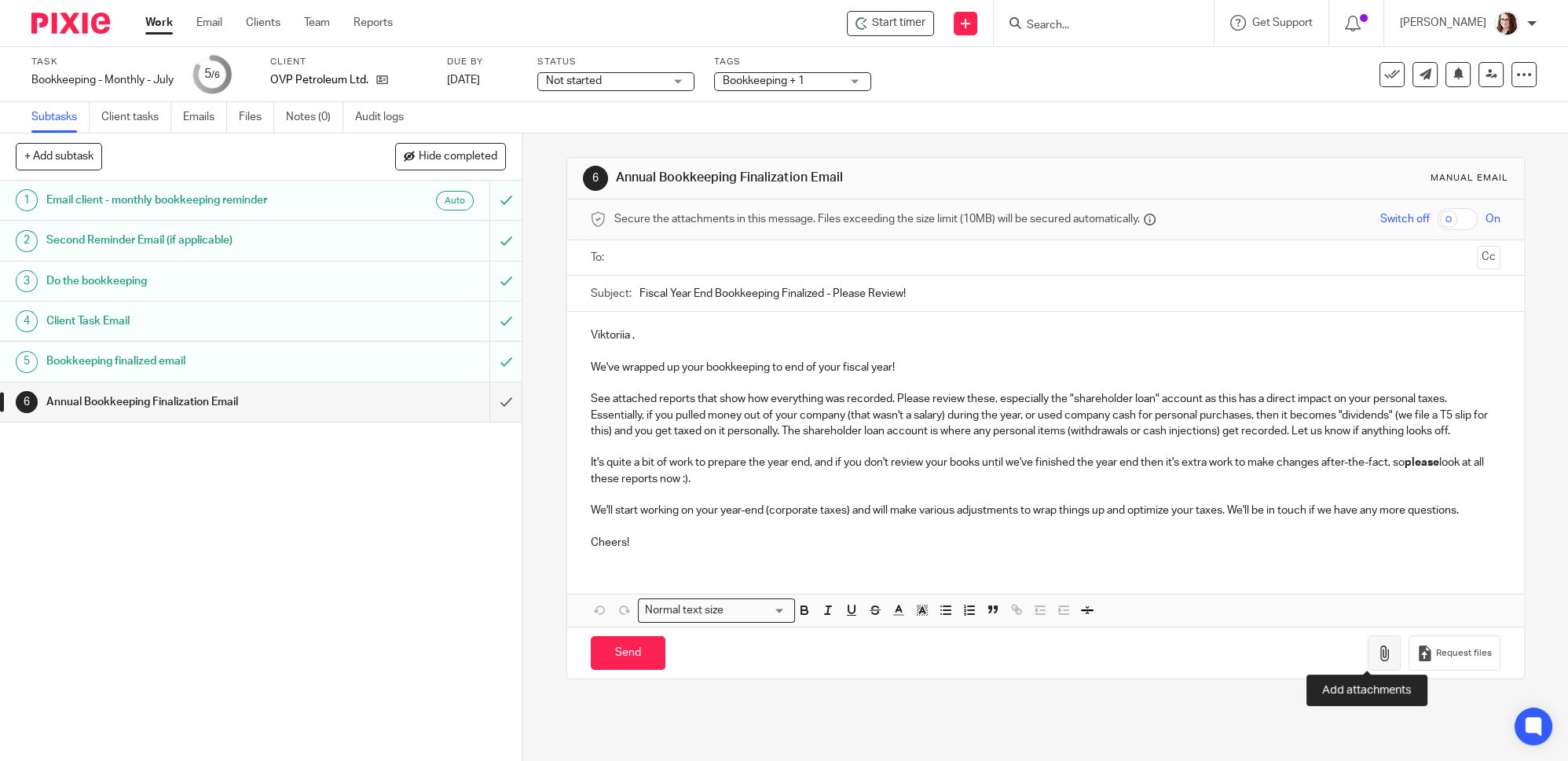
click at [1376, 656] on button "button" at bounding box center [1384, 653] width 33 height 35
